Goal: Navigation & Orientation: Find specific page/section

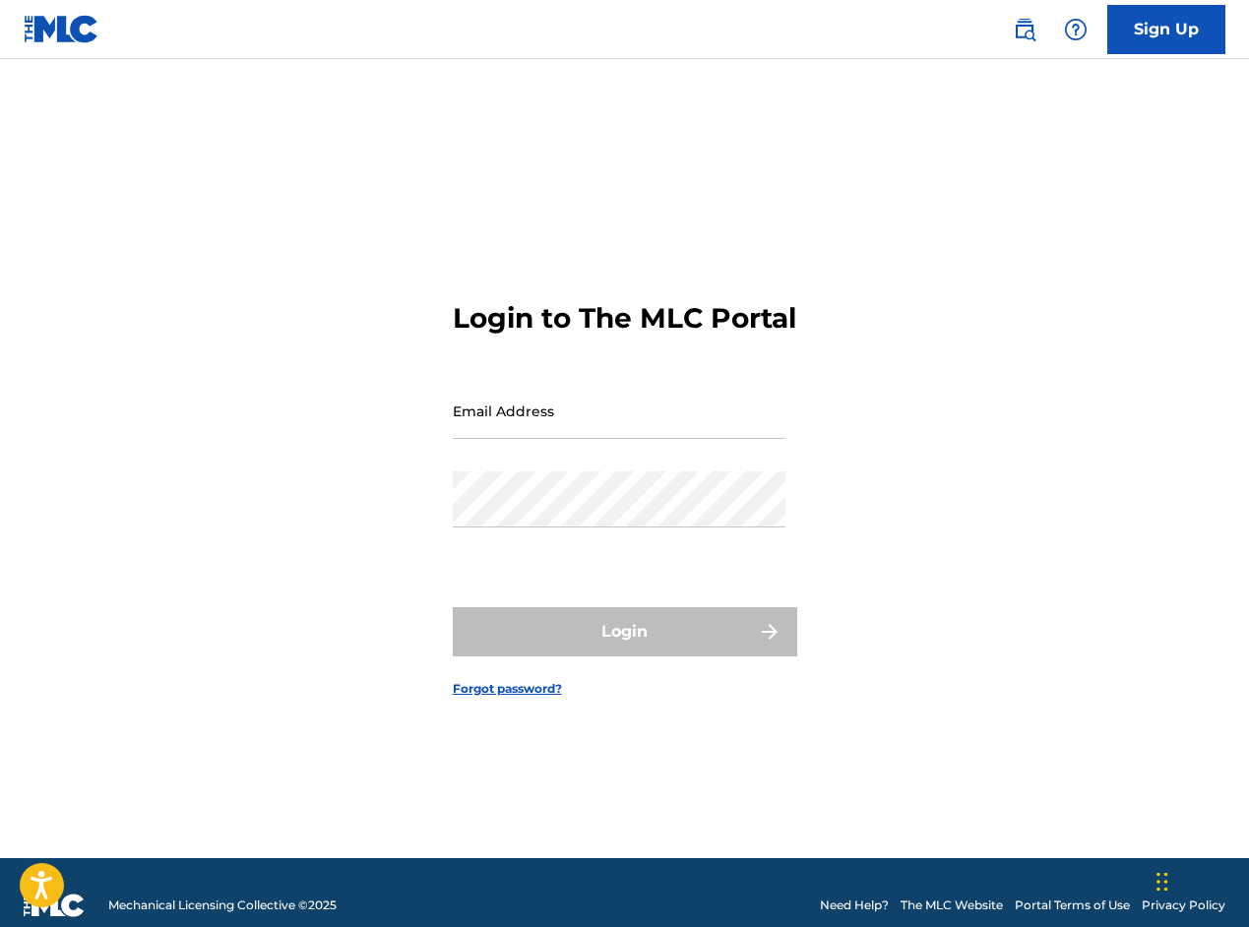
drag, startPoint x: 0, startPoint y: 0, endPoint x: 577, endPoint y: 441, distance: 725.9
click at [577, 439] on input "Email Address" at bounding box center [619, 411] width 333 height 56
drag, startPoint x: 325, startPoint y: 395, endPoint x: 336, endPoint y: 413, distance: 21.6
click at [325, 396] on div "Login to The MLC Portal Email Address Password Login Forgot password?" at bounding box center [624, 483] width 1249 height 750
click at [556, 439] on input "Email Address" at bounding box center [619, 411] width 333 height 56
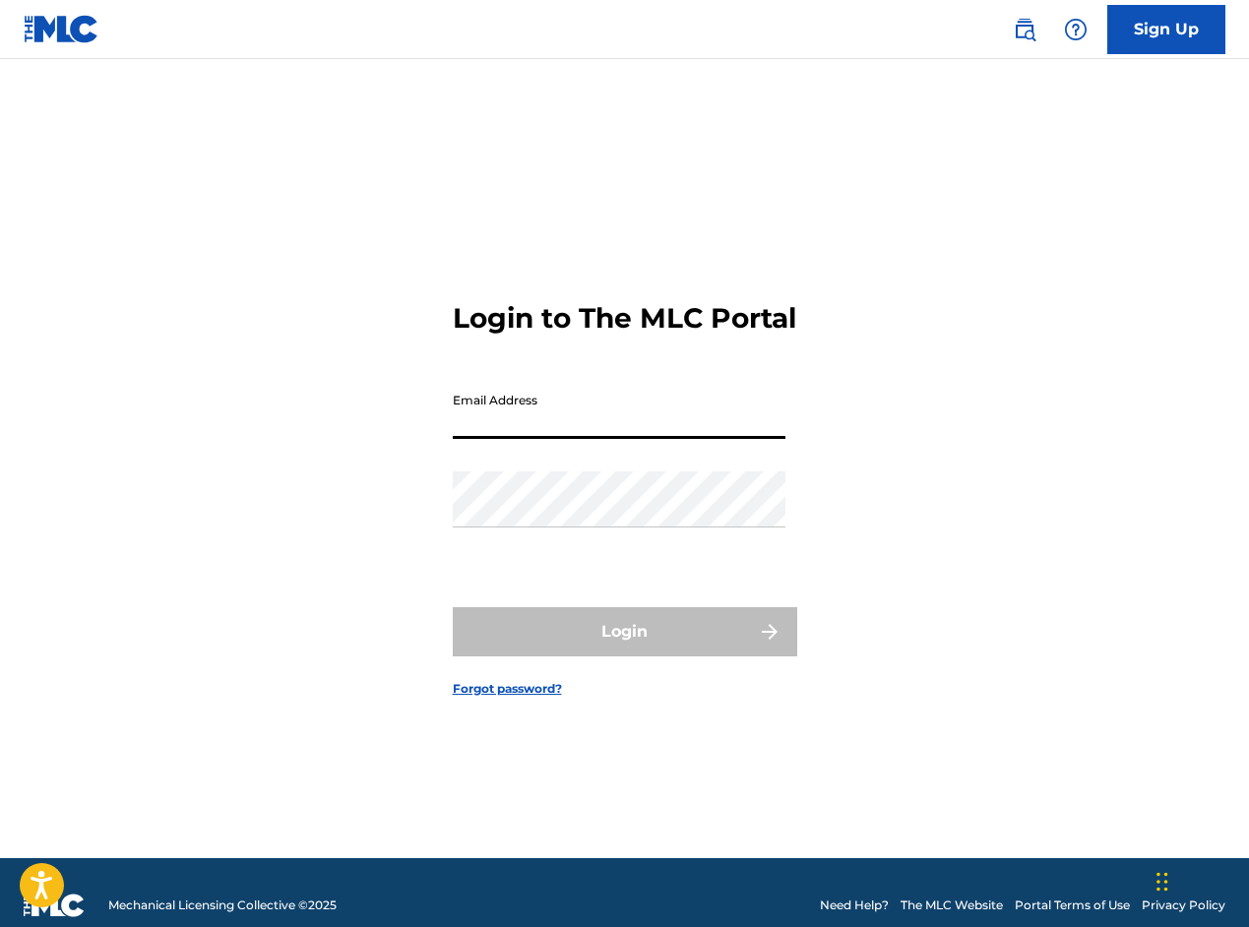
click at [558, 439] on input "Email Address" at bounding box center [619, 411] width 333 height 56
click at [394, 512] on div "Login to The MLC Portal Email Address Password Login Forgot password?" at bounding box center [624, 483] width 1249 height 750
type input "[EMAIL_ADDRESS][DOMAIN_NAME]"
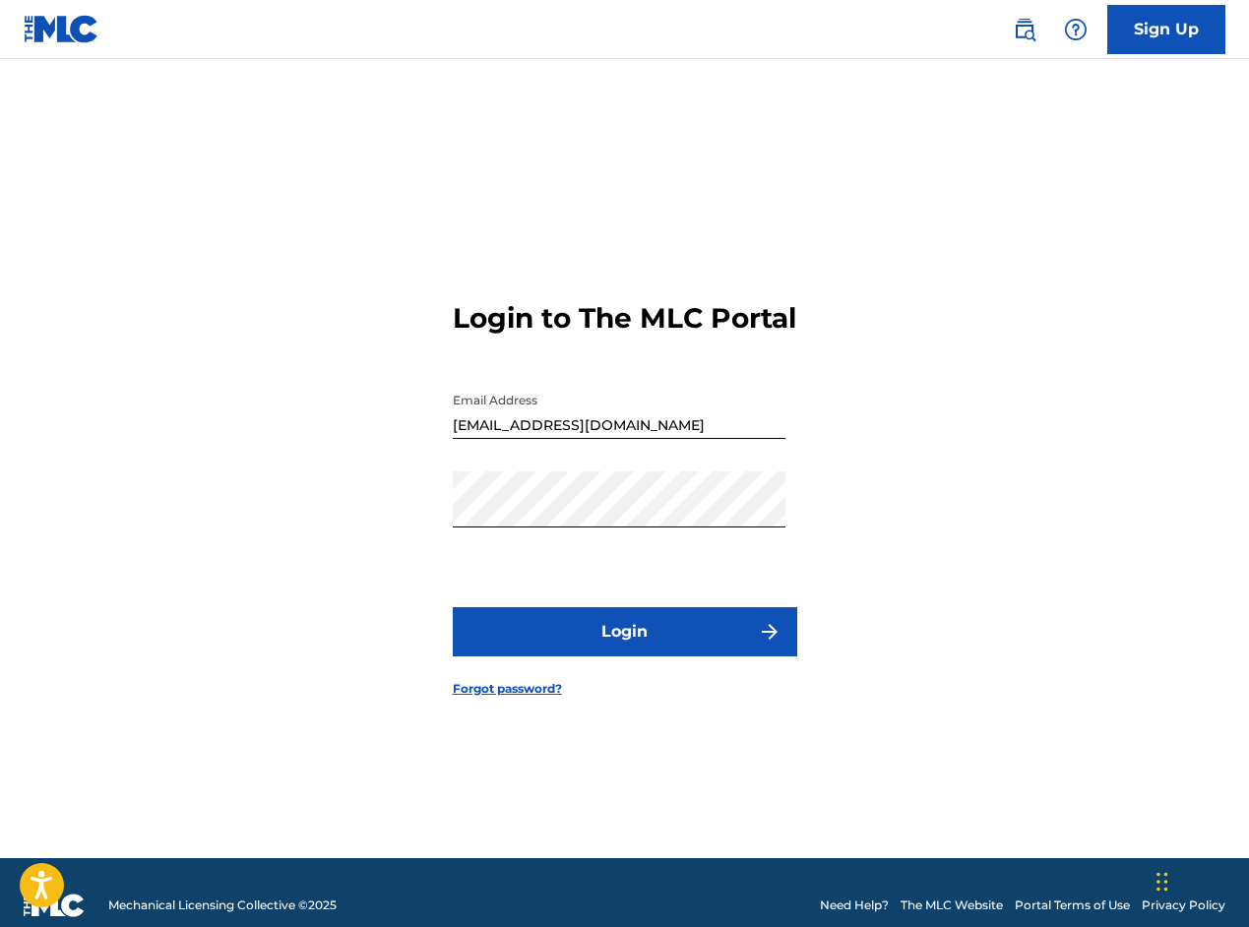
click at [647, 639] on button "Login" at bounding box center [625, 631] width 344 height 49
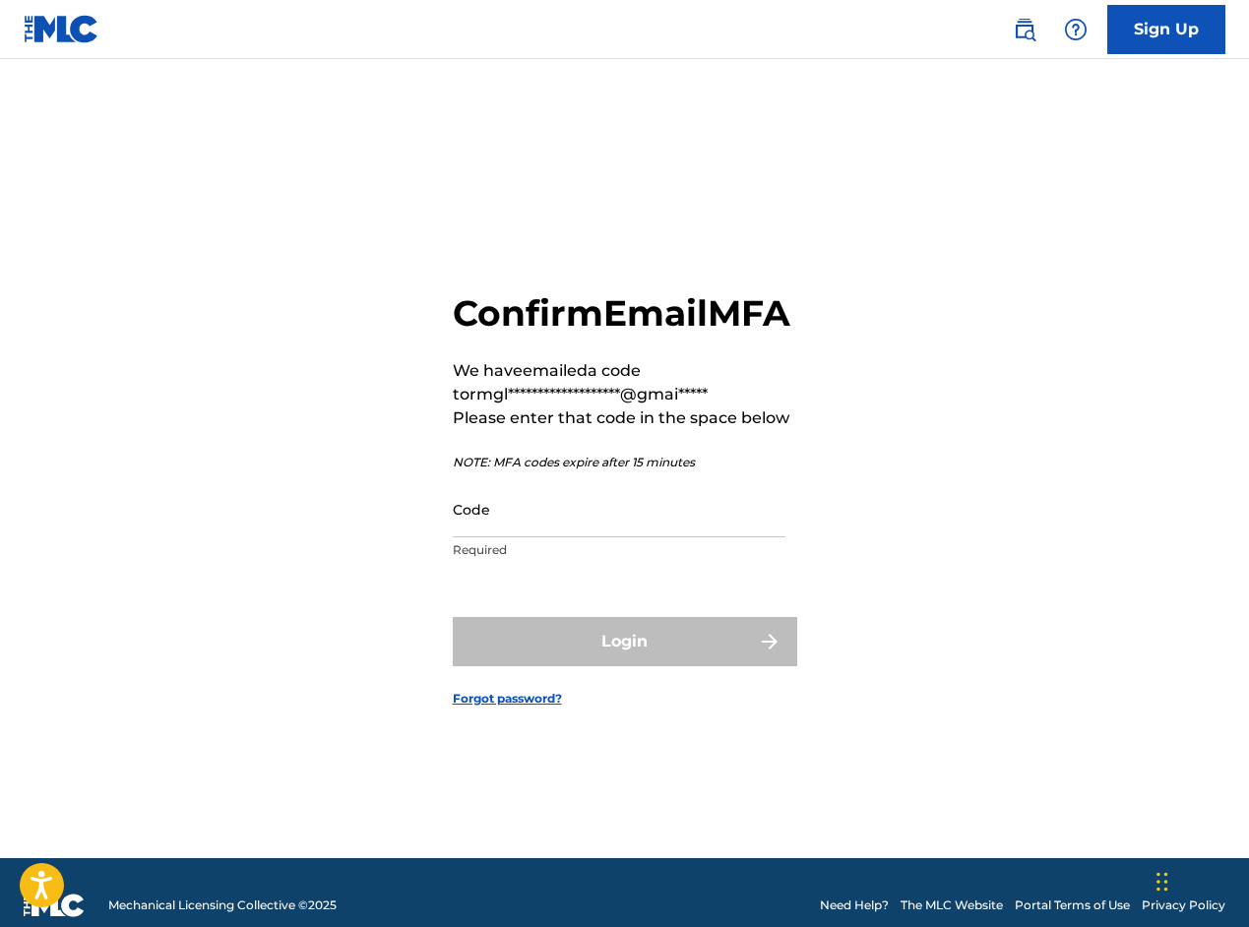
click at [524, 537] on input "Code" at bounding box center [619, 509] width 333 height 56
paste input "453418"
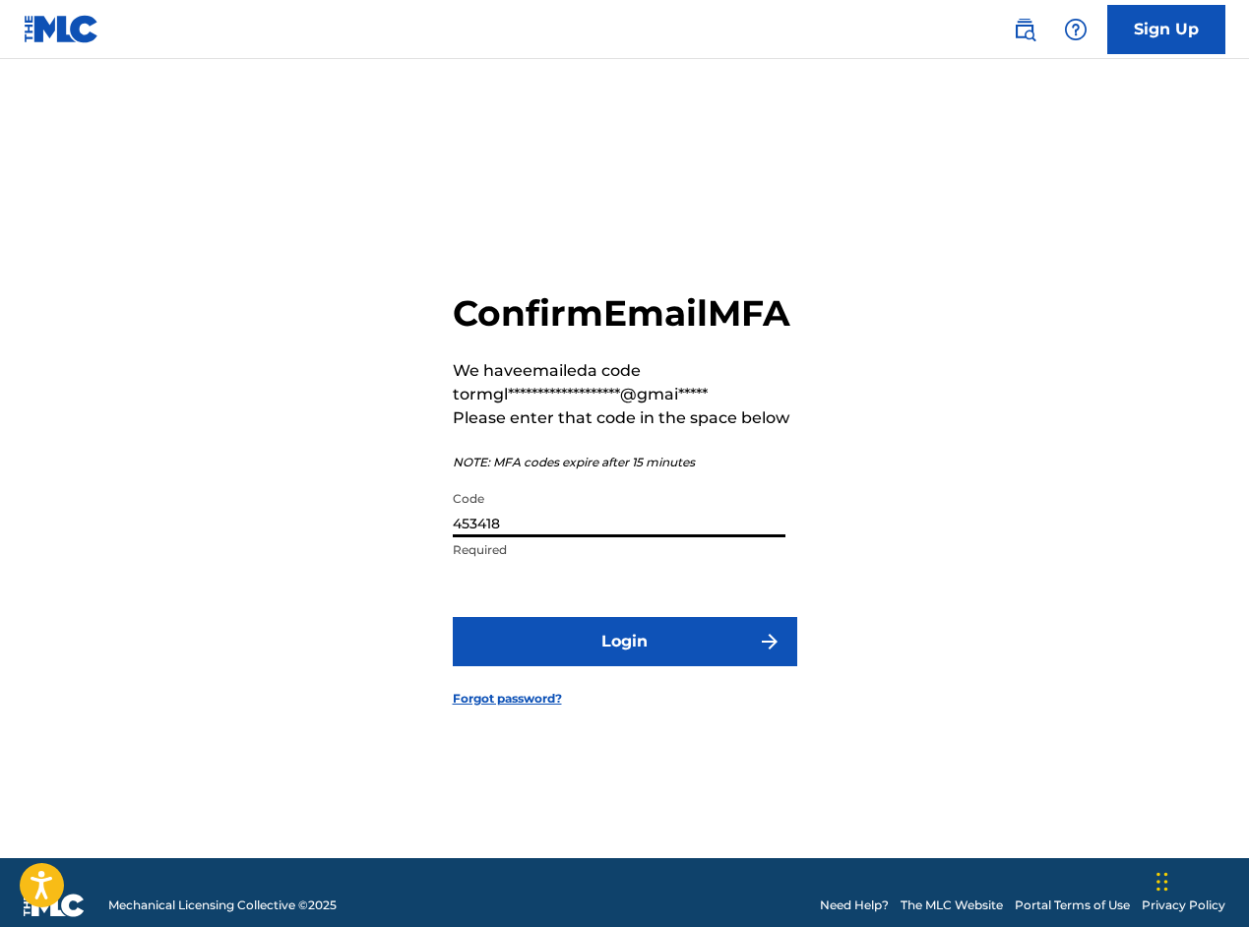
type input "453418"
click at [621, 664] on button "Login" at bounding box center [625, 641] width 344 height 49
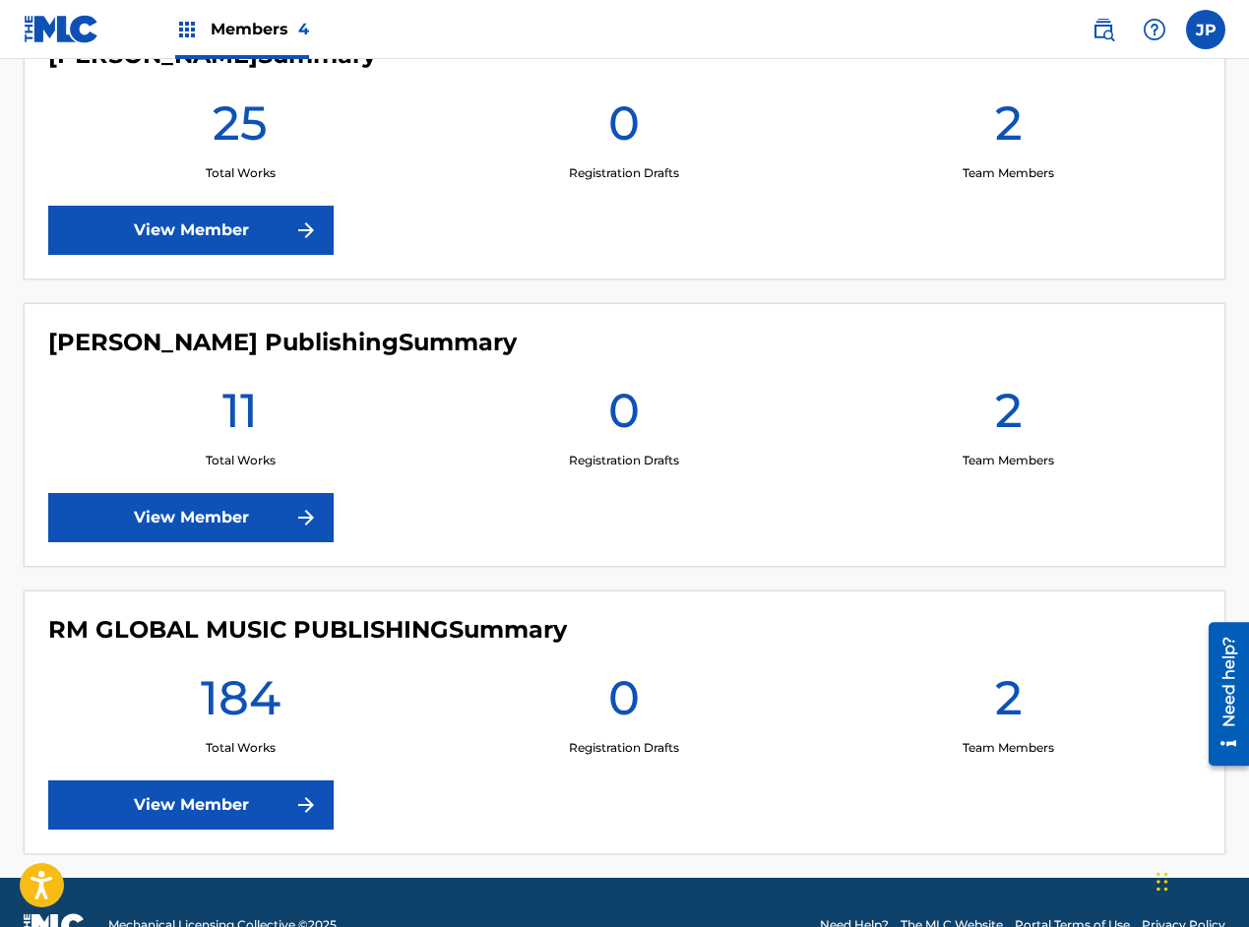
scroll to position [943, 0]
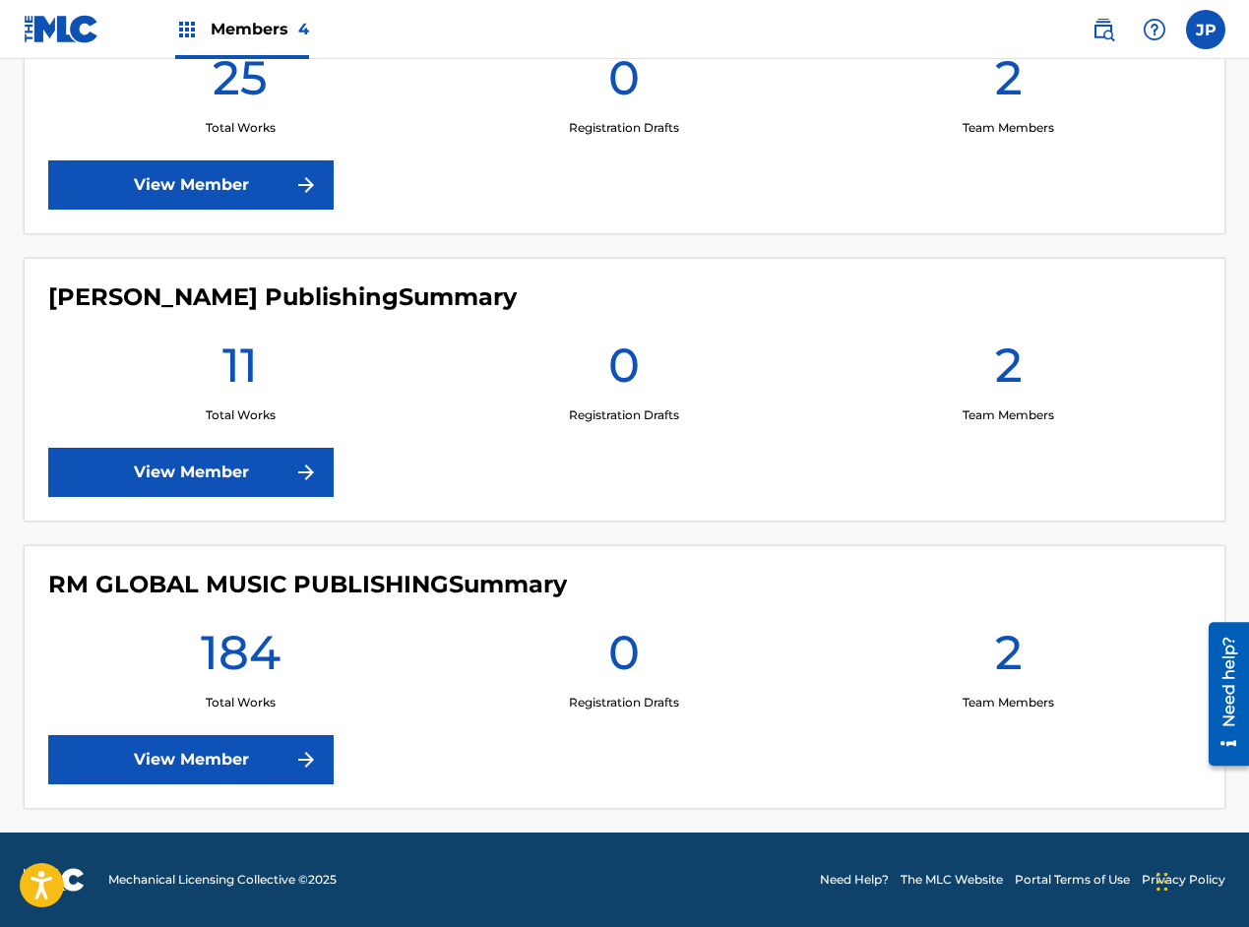
click at [230, 762] on link "View Member" at bounding box center [190, 759] width 285 height 49
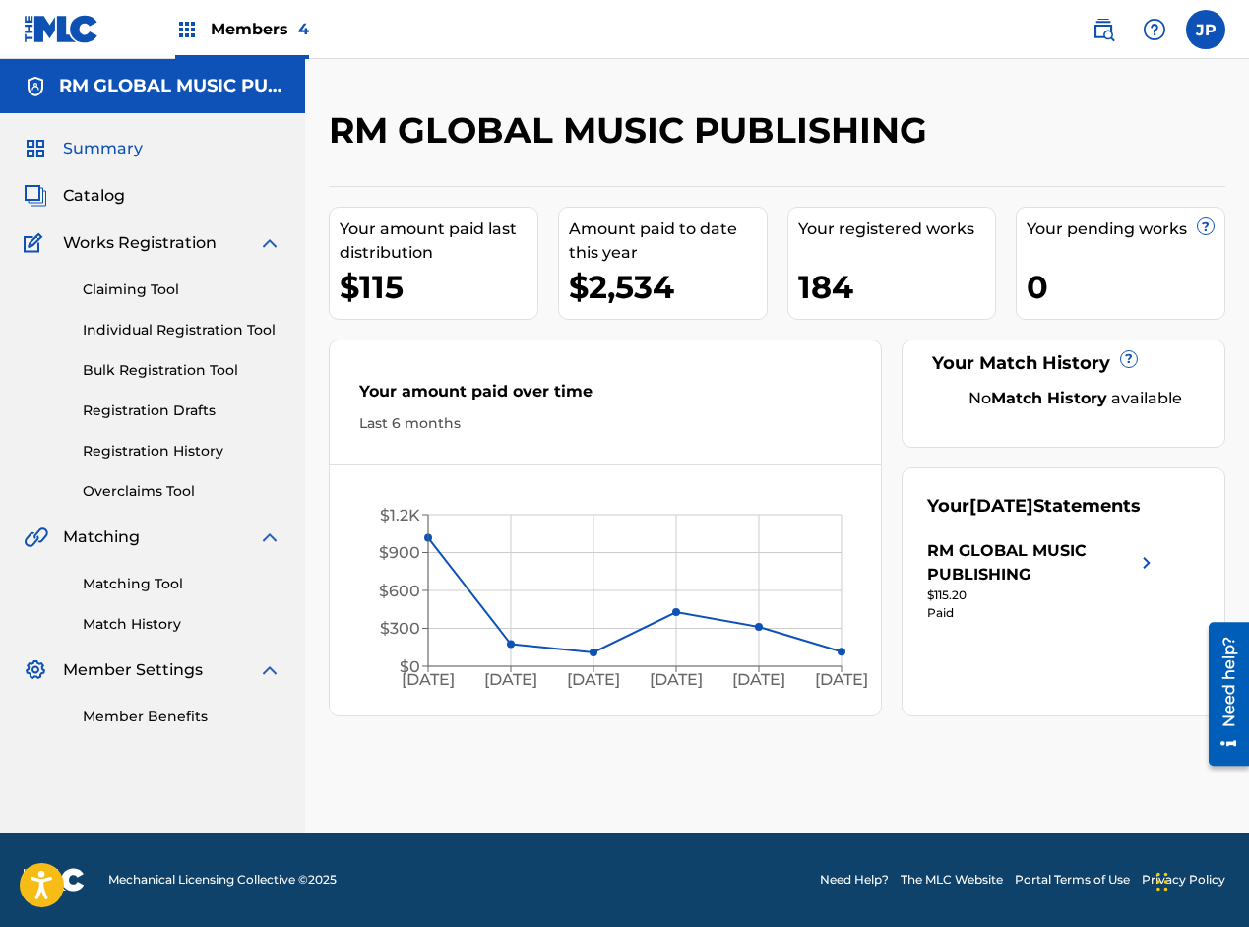
click at [109, 196] on span "Catalog" at bounding box center [94, 196] width 62 height 24
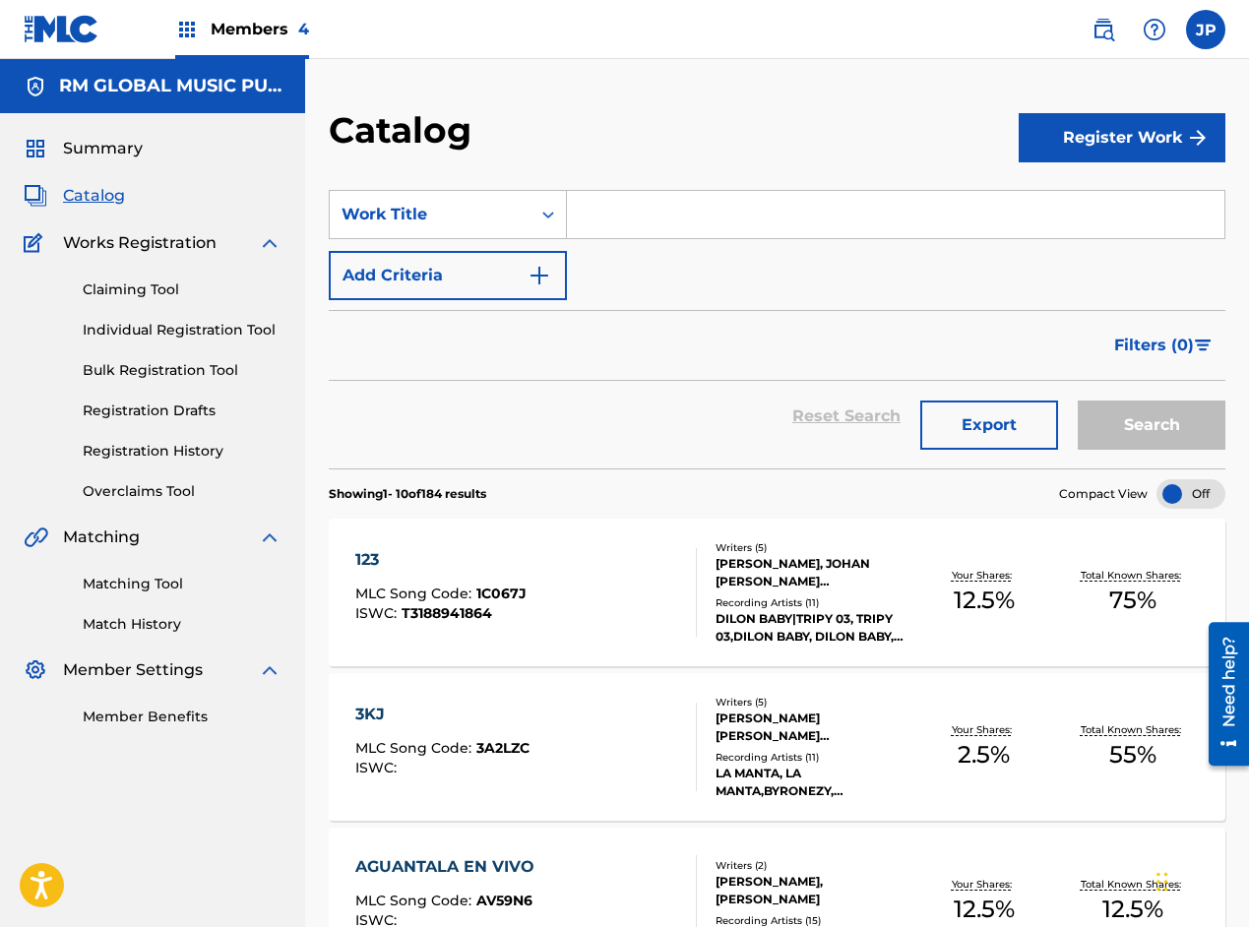
click at [120, 154] on span "Summary" at bounding box center [103, 149] width 80 height 24
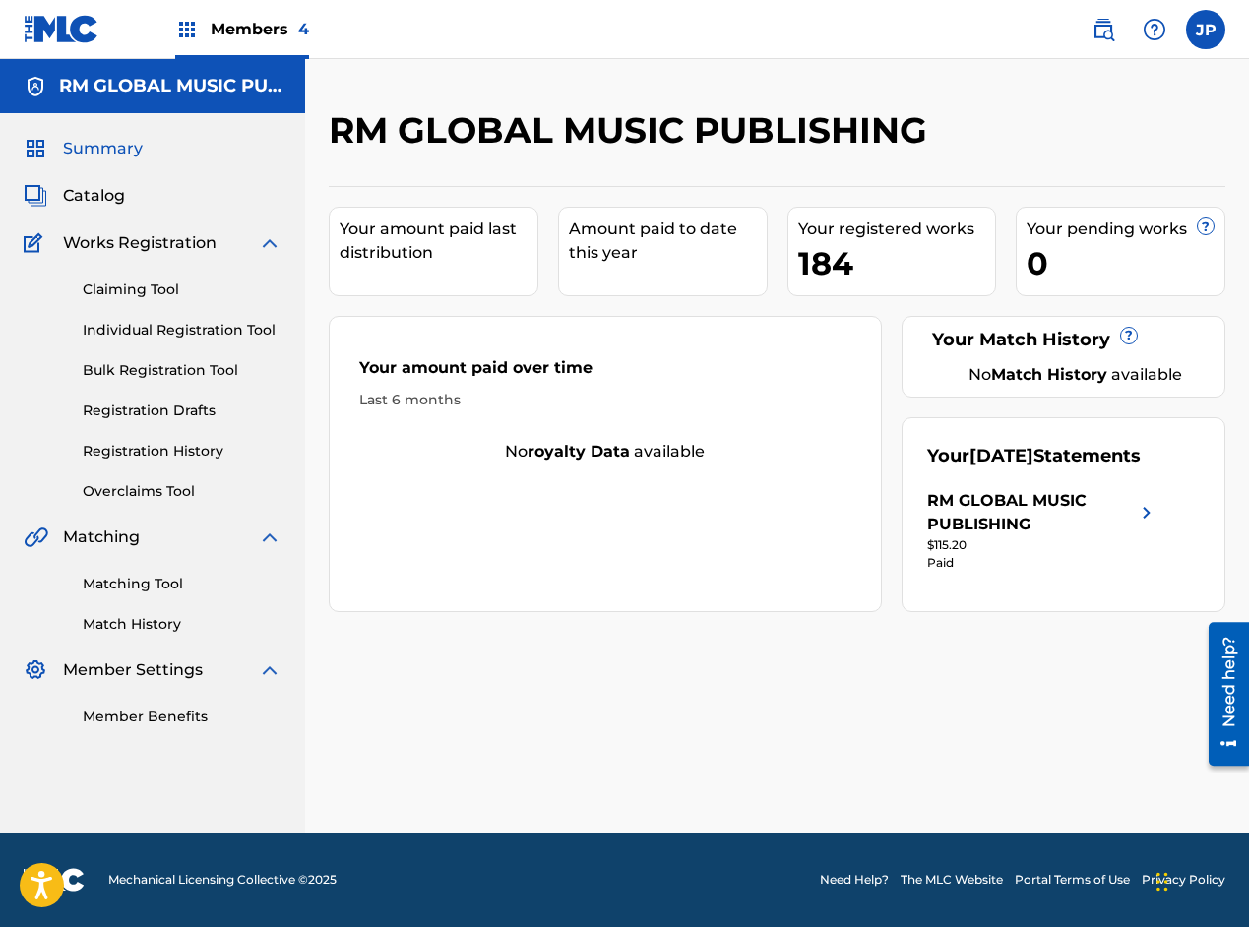
click at [235, 40] on span "Members 4" at bounding box center [260, 29] width 98 height 23
